Goal: Information Seeking & Learning: Learn about a topic

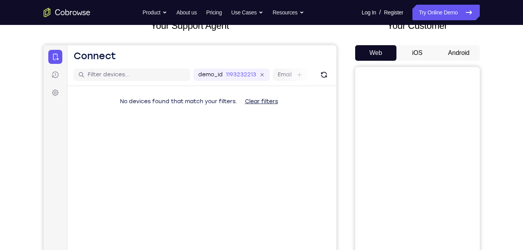
scroll to position [55, 0]
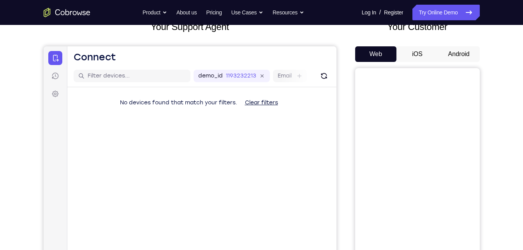
click at [456, 53] on button "Android" at bounding box center [459, 54] width 42 height 16
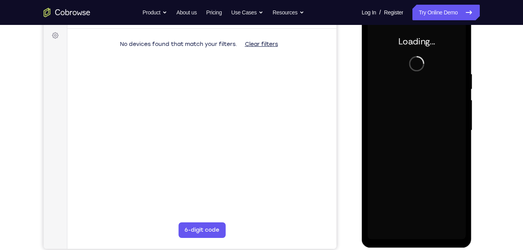
scroll to position [0, 0]
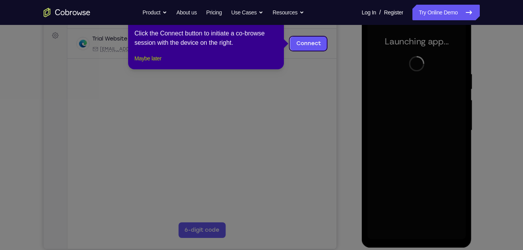
click at [161, 63] on button "Maybe later" at bounding box center [147, 58] width 27 height 9
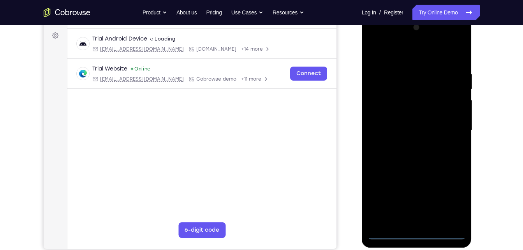
click at [416, 234] on div at bounding box center [417, 130] width 98 height 218
click at [450, 204] on div at bounding box center [417, 130] width 98 height 218
click at [448, 198] on div at bounding box center [417, 130] width 98 height 218
click at [380, 38] on div at bounding box center [417, 130] width 98 height 218
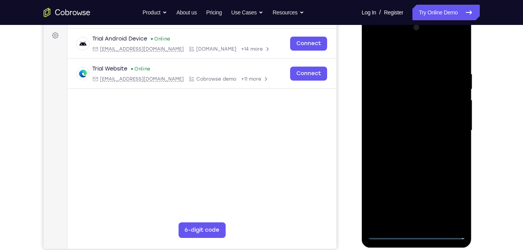
click at [447, 127] on div at bounding box center [417, 130] width 98 height 218
click at [410, 144] on div at bounding box center [417, 130] width 98 height 218
click at [418, 112] on div at bounding box center [417, 130] width 98 height 218
click at [416, 121] on div at bounding box center [417, 130] width 98 height 218
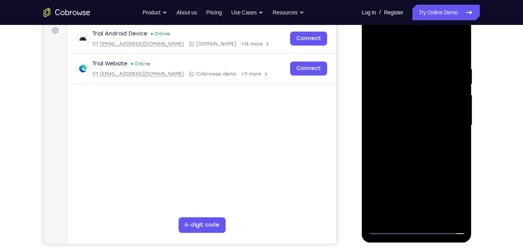
scroll to position [119, 0]
click at [413, 137] on div at bounding box center [417, 125] width 98 height 218
click at [426, 108] on div at bounding box center [417, 125] width 98 height 218
click at [435, 215] on div at bounding box center [417, 125] width 98 height 218
click at [412, 167] on div at bounding box center [417, 125] width 98 height 218
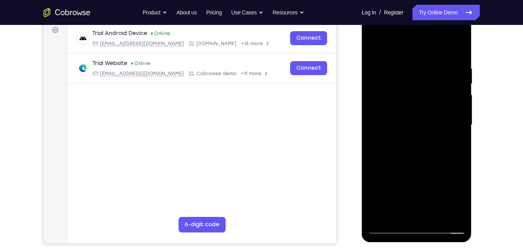
click at [427, 114] on div at bounding box center [417, 125] width 98 height 218
click at [452, 139] on div at bounding box center [417, 125] width 98 height 218
click at [453, 213] on div at bounding box center [417, 125] width 98 height 218
click at [373, 46] on div at bounding box center [417, 125] width 98 height 218
click at [375, 47] on div at bounding box center [417, 125] width 98 height 218
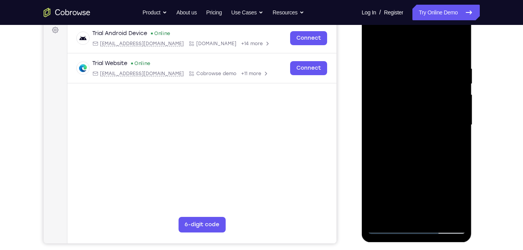
click at [402, 65] on div at bounding box center [417, 125] width 98 height 218
click at [456, 50] on div at bounding box center [417, 125] width 98 height 218
click at [455, 52] on div at bounding box center [417, 125] width 98 height 218
click at [436, 218] on div at bounding box center [417, 125] width 98 height 218
click at [410, 114] on div at bounding box center [417, 125] width 98 height 218
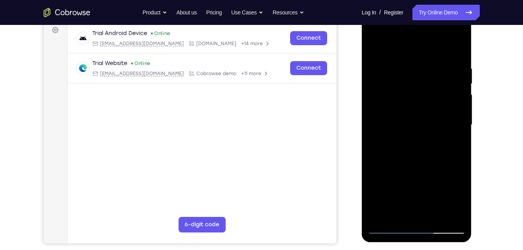
click at [389, 215] on div at bounding box center [417, 125] width 98 height 218
click at [450, 146] on div at bounding box center [417, 125] width 98 height 218
click at [376, 49] on div at bounding box center [417, 125] width 98 height 218
click at [373, 45] on div at bounding box center [417, 125] width 98 height 218
click at [377, 47] on div at bounding box center [417, 125] width 98 height 218
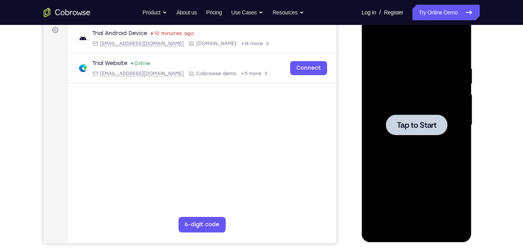
click at [423, 115] on div at bounding box center [417, 124] width 62 height 21
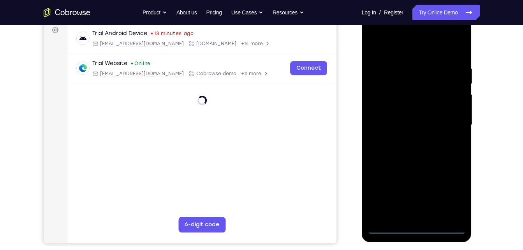
click at [421, 228] on div at bounding box center [417, 125] width 98 height 218
click at [412, 227] on div at bounding box center [417, 125] width 98 height 218
click at [416, 228] on div at bounding box center [417, 125] width 98 height 218
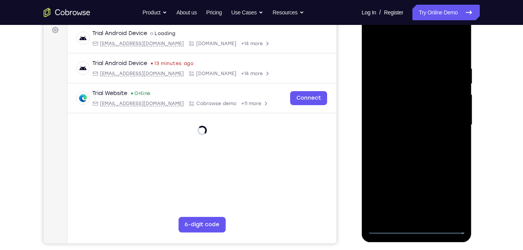
click at [454, 197] on div at bounding box center [417, 125] width 98 height 218
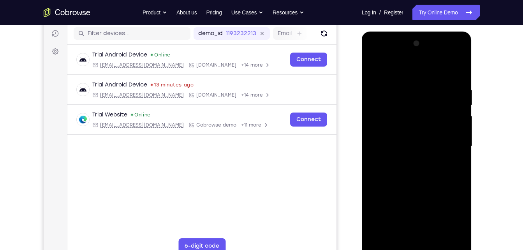
scroll to position [97, 0]
click at [448, 216] on div at bounding box center [417, 147] width 98 height 218
click at [385, 52] on div at bounding box center [417, 147] width 98 height 218
click at [447, 141] on div at bounding box center [417, 147] width 98 height 218
click at [412, 160] on div at bounding box center [417, 147] width 98 height 218
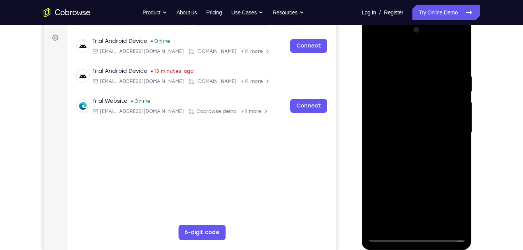
scroll to position [111, 0]
click at [401, 127] on div at bounding box center [417, 132] width 98 height 218
click at [399, 124] on div at bounding box center [417, 132] width 98 height 218
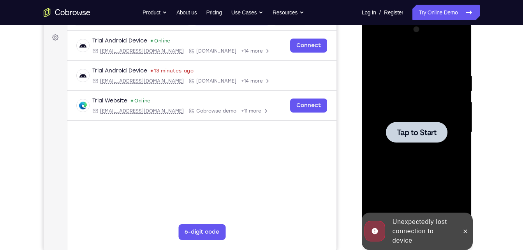
click at [427, 148] on div at bounding box center [417, 132] width 98 height 218
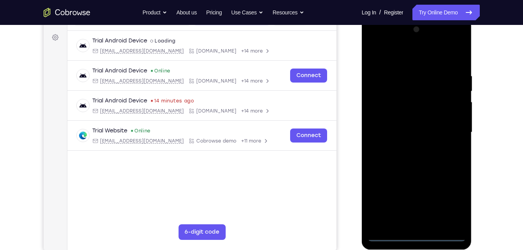
click at [419, 236] on div at bounding box center [417, 132] width 98 height 218
click at [450, 203] on div at bounding box center [417, 132] width 98 height 218
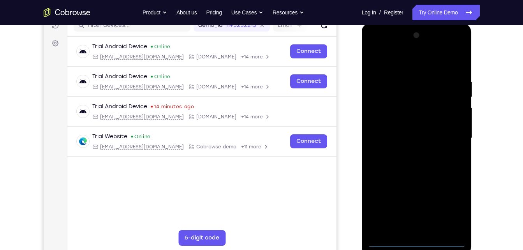
scroll to position [105, 0]
click at [388, 51] on div at bounding box center [417, 139] width 98 height 218
click at [446, 134] on div at bounding box center [417, 139] width 98 height 218
click at [406, 152] on div at bounding box center [417, 139] width 98 height 218
click at [426, 134] on div at bounding box center [417, 139] width 98 height 218
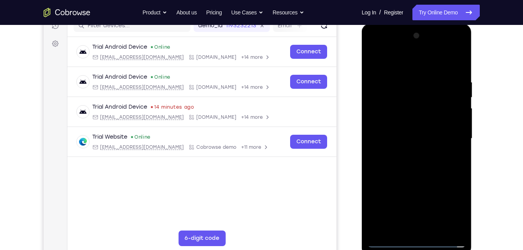
click at [429, 124] on div at bounding box center [417, 139] width 98 height 218
click at [407, 135] on div at bounding box center [417, 139] width 98 height 218
click at [403, 163] on div at bounding box center [417, 139] width 98 height 218
click at [433, 231] on div at bounding box center [417, 139] width 98 height 218
click at [430, 174] on div at bounding box center [417, 139] width 98 height 218
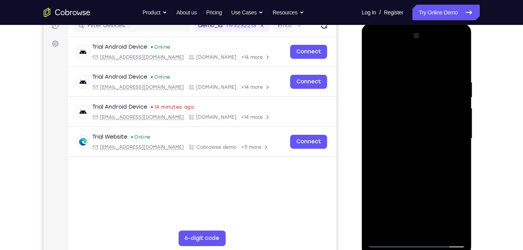
click at [439, 231] on div at bounding box center [417, 139] width 98 height 218
click at [427, 180] on div at bounding box center [417, 139] width 98 height 218
click at [392, 244] on div at bounding box center [417, 139] width 98 height 218
click at [400, 81] on div at bounding box center [417, 139] width 98 height 218
click at [452, 60] on div at bounding box center [417, 139] width 98 height 218
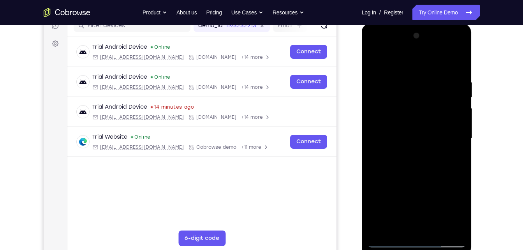
drag, startPoint x: 427, startPoint y: 97, endPoint x: 493, endPoint y: 84, distance: 67.1
click at [473, 84] on html "Online web based iOS Simulators and Android Emulators. Run iPhone, iPad, Mobile…" at bounding box center [417, 141] width 111 height 234
drag, startPoint x: 391, startPoint y: 82, endPoint x: 530, endPoint y: 69, distance: 140.0
click at [473, 69] on html "Online web based iOS Simulators and Android Emulators. Run iPhone, iPad, Mobile…" at bounding box center [417, 141] width 111 height 234
click at [398, 60] on div at bounding box center [417, 139] width 98 height 218
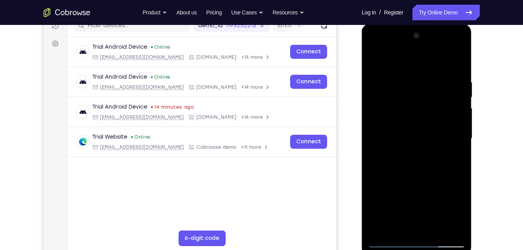
click at [375, 58] on div at bounding box center [417, 139] width 98 height 218
click at [383, 139] on div at bounding box center [417, 139] width 98 height 218
click at [449, 190] on div at bounding box center [417, 139] width 98 height 218
click at [416, 140] on div at bounding box center [417, 139] width 98 height 218
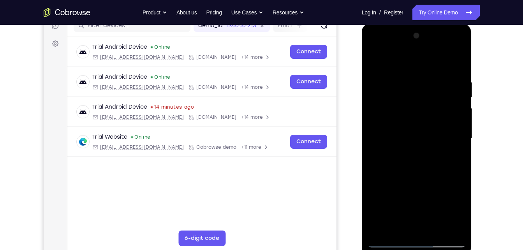
click at [406, 133] on div at bounding box center [417, 139] width 98 height 218
click at [377, 120] on div at bounding box center [417, 139] width 98 height 218
drag, startPoint x: 384, startPoint y: 89, endPoint x: 493, endPoint y: 88, distance: 109.0
click at [473, 88] on html "Online web based iOS Simulators and Android Emulators. Run iPhone, iPad, Mobile…" at bounding box center [417, 141] width 111 height 234
click at [396, 190] on div at bounding box center [417, 139] width 98 height 218
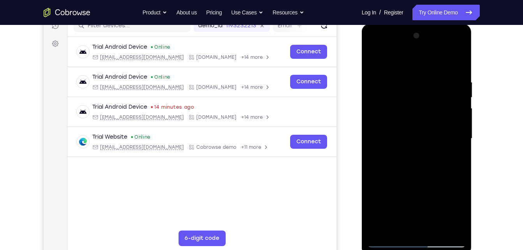
click at [408, 81] on div at bounding box center [417, 139] width 98 height 218
click at [407, 77] on div at bounding box center [417, 139] width 98 height 218
click at [370, 151] on div at bounding box center [417, 139] width 98 height 218
click at [372, 151] on div at bounding box center [417, 139] width 98 height 218
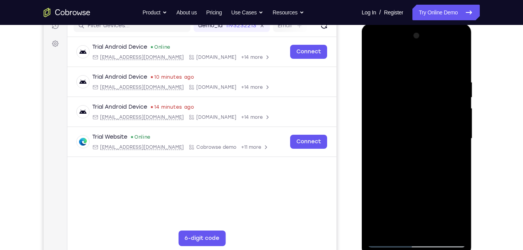
click at [446, 113] on div at bounding box center [417, 139] width 98 height 218
click at [399, 193] on div at bounding box center [417, 139] width 98 height 218
click at [380, 193] on div at bounding box center [417, 139] width 98 height 218
click at [371, 179] on div at bounding box center [417, 139] width 98 height 218
click at [455, 65] on div at bounding box center [417, 139] width 98 height 218
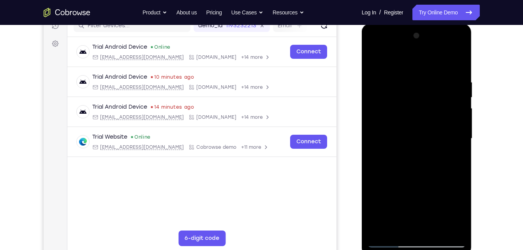
click at [455, 65] on div at bounding box center [417, 139] width 98 height 218
click at [456, 62] on div at bounding box center [417, 139] width 98 height 218
click at [458, 62] on div at bounding box center [417, 139] width 98 height 218
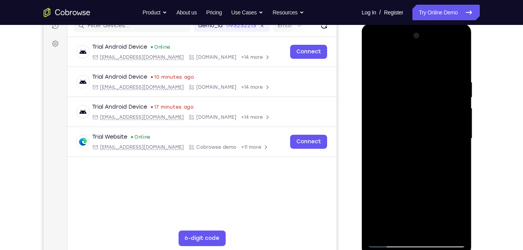
click at [458, 62] on div at bounding box center [417, 139] width 98 height 218
click at [437, 234] on div at bounding box center [417, 139] width 98 height 218
click at [436, 230] on div at bounding box center [417, 139] width 98 height 218
